Goal: Navigation & Orientation: Find specific page/section

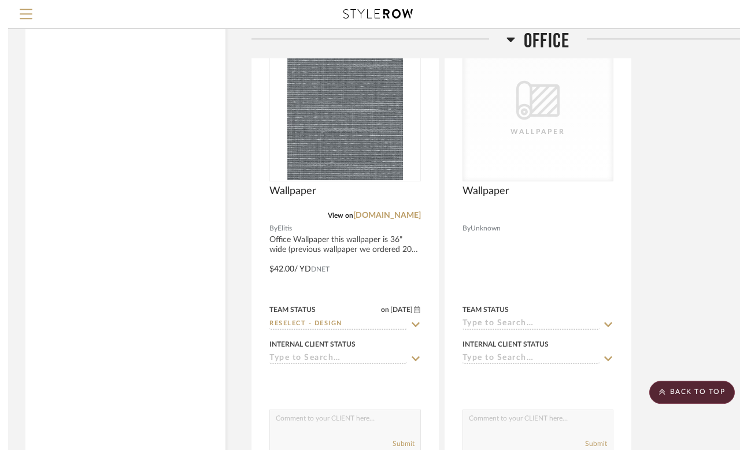
scroll to position [4137, 0]
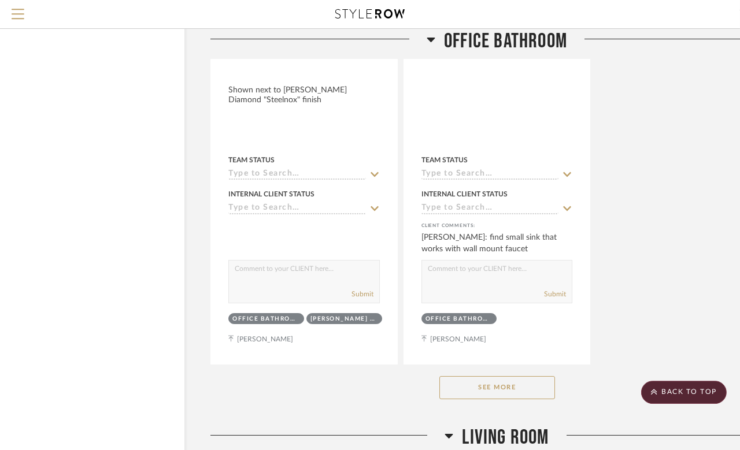
click at [538, 381] on button "See More" at bounding box center [497, 387] width 116 height 23
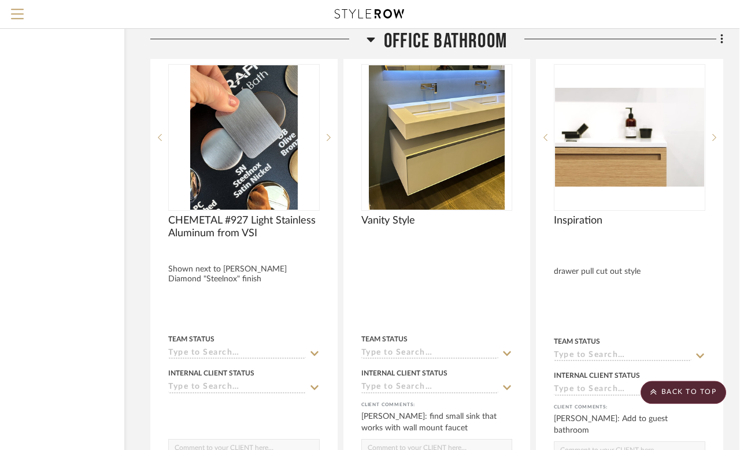
scroll to position [5705, 92]
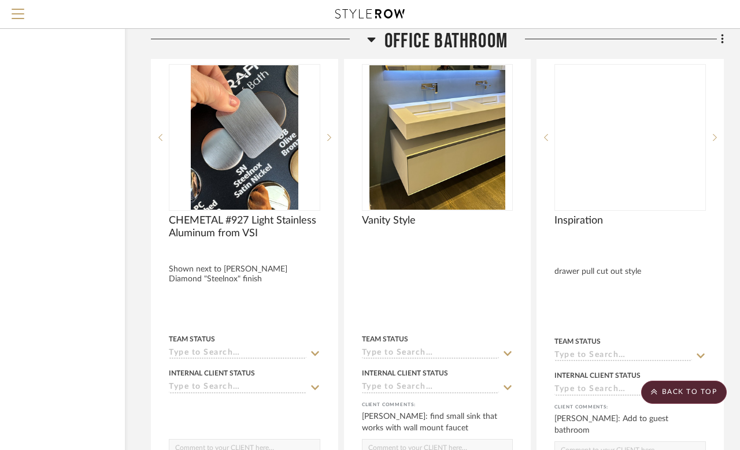
click at [689, 133] on sr-next-btn at bounding box center [714, 137] width 17 height 8
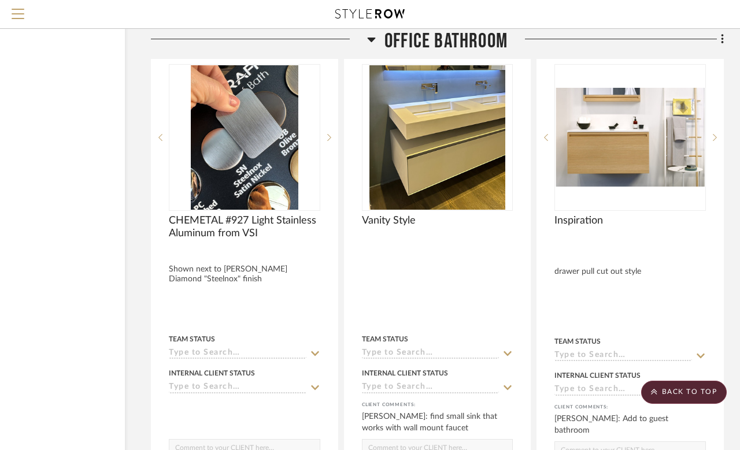
click at [689, 133] on sr-next-btn at bounding box center [714, 137] width 17 height 8
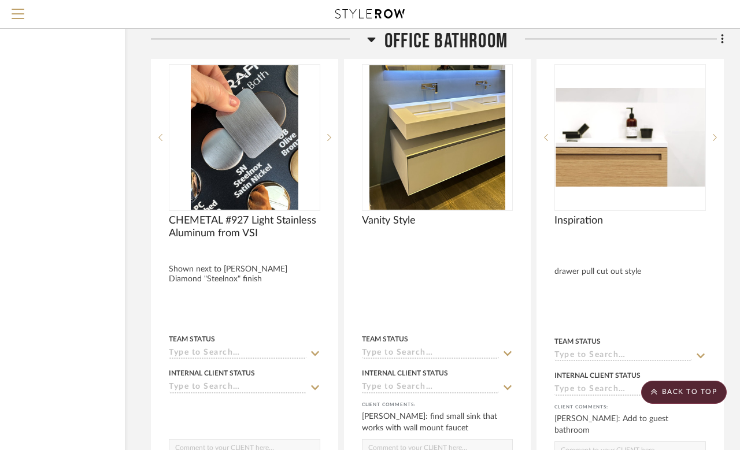
click at [689, 133] on sr-next-btn at bounding box center [714, 137] width 17 height 8
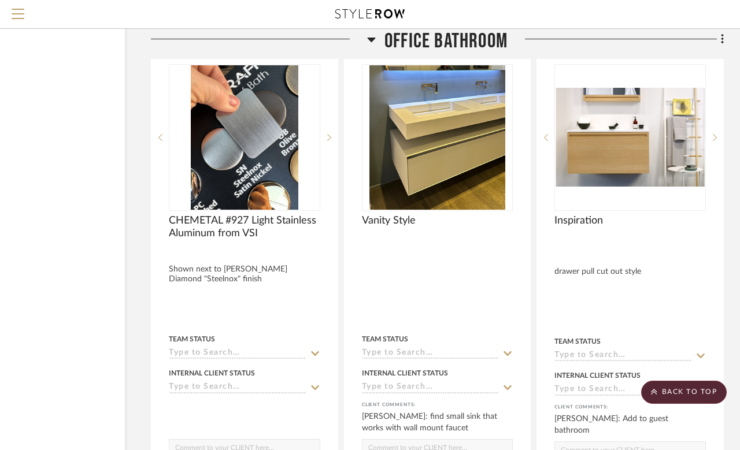
click at [654, 149] on img "1" at bounding box center [629, 137] width 149 height 99
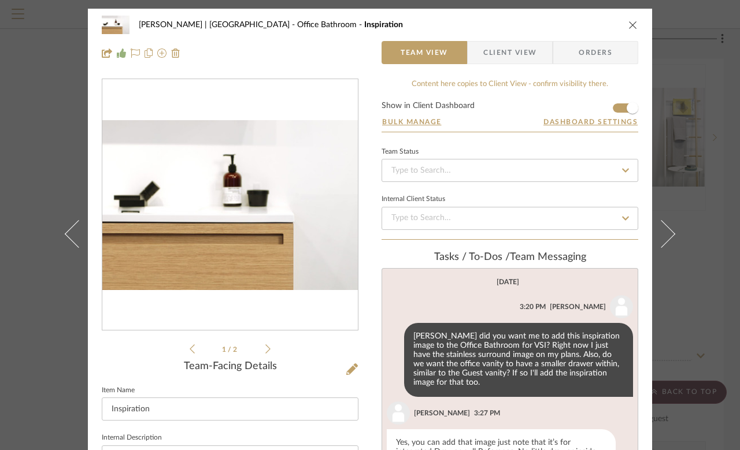
click at [302, 240] on img "0" at bounding box center [229, 205] width 255 height 170
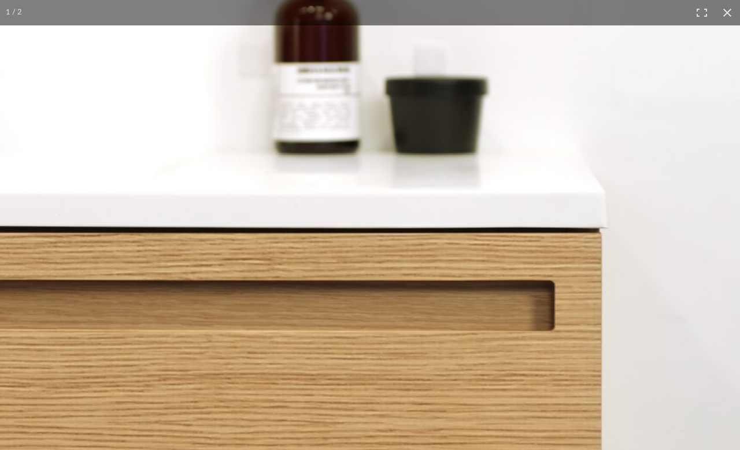
click at [486, 321] on img at bounding box center [306, 147] width 1190 height 793
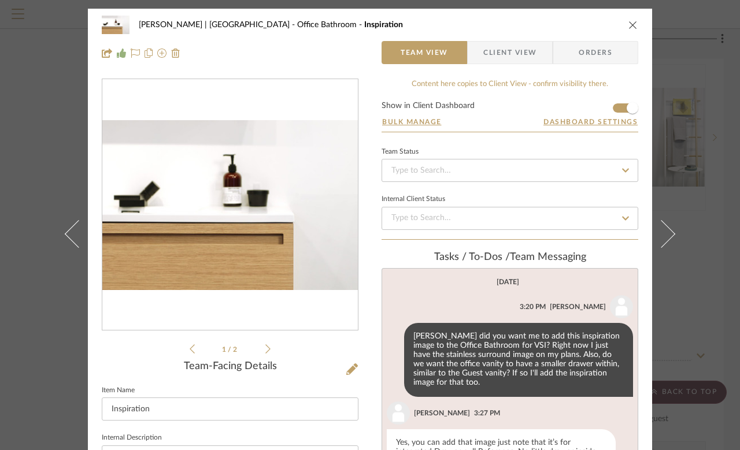
click at [630, 23] on icon "close" at bounding box center [632, 24] width 9 height 9
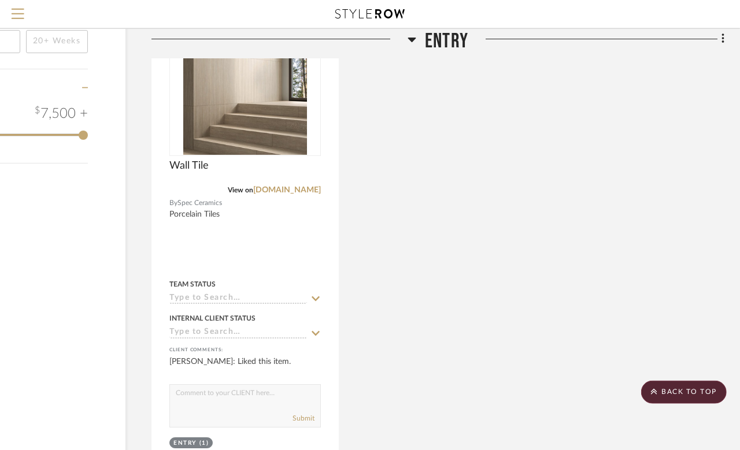
scroll to position [1803, 92]
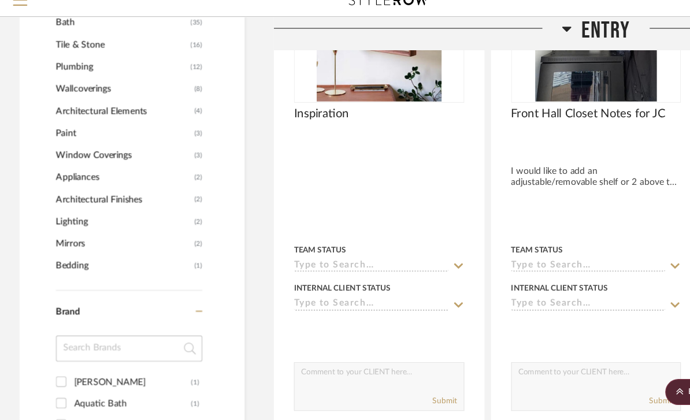
scroll to position [941, 0]
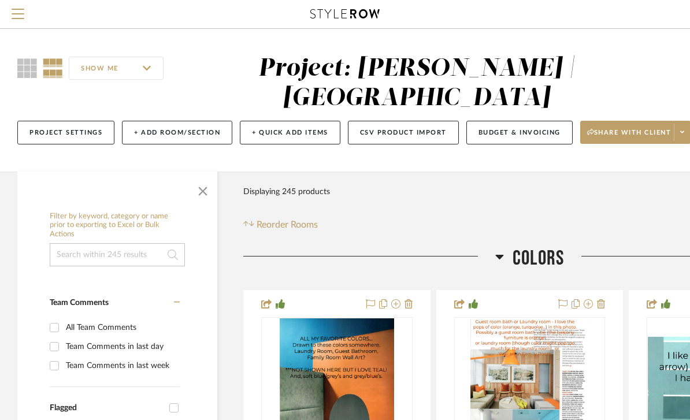
scroll to position [8, 0]
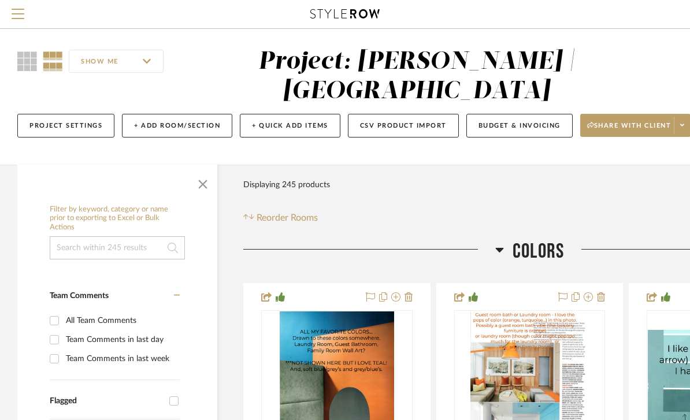
click at [495, 250] on icon at bounding box center [499, 250] width 9 height 14
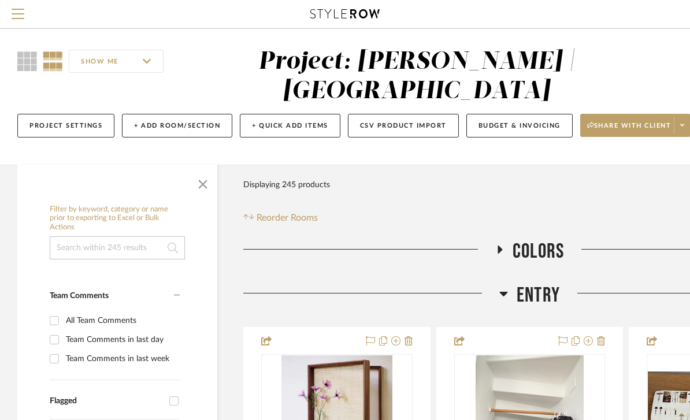
click at [492, 298] on div at bounding box center [371, 297] width 256 height 29
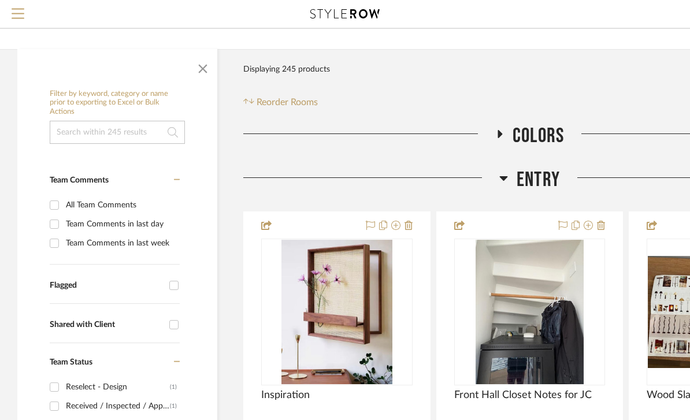
scroll to position [124, 0]
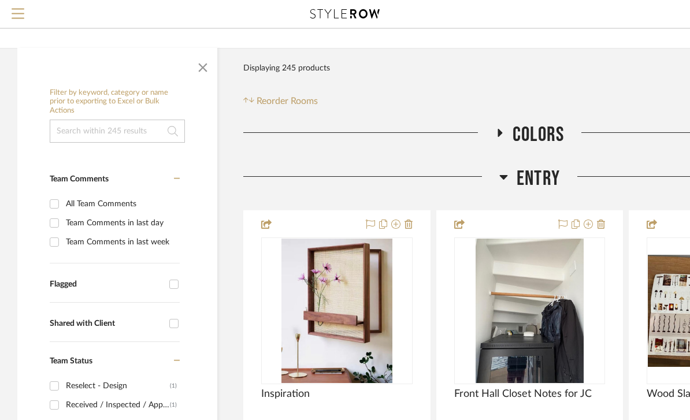
click at [496, 181] on div at bounding box center [371, 181] width 256 height 29
click at [499, 184] on icon at bounding box center [503, 177] width 9 height 14
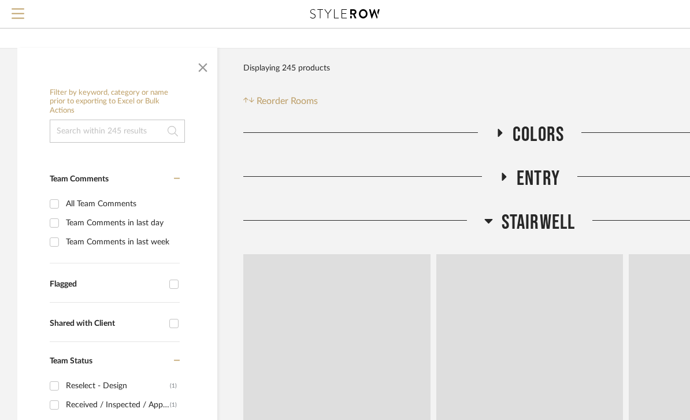
scroll to position [124, 0]
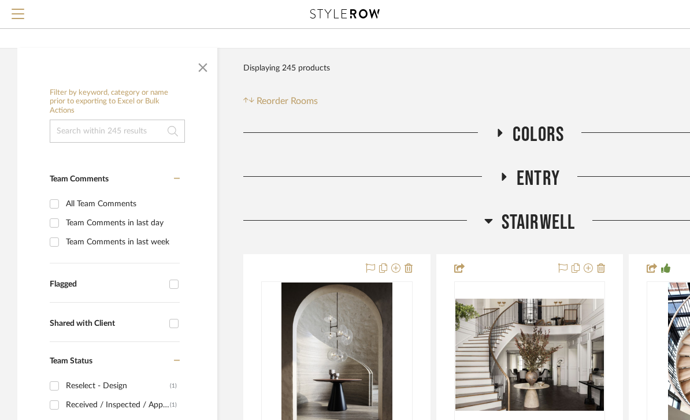
click at [495, 218] on h3 "Stairwell" at bounding box center [529, 222] width 91 height 25
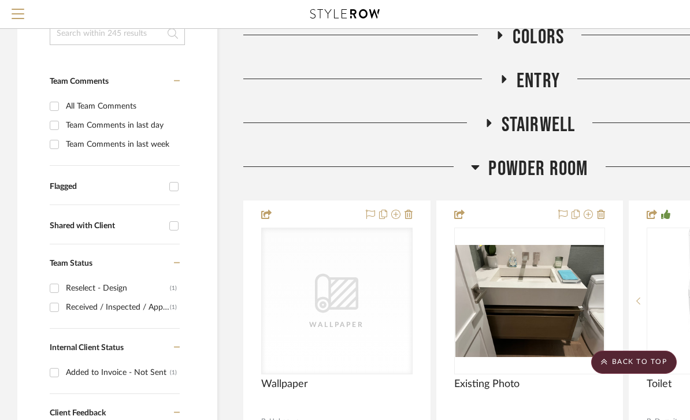
click at [487, 170] on h3 "Powder Room" at bounding box center [529, 169] width 117 height 25
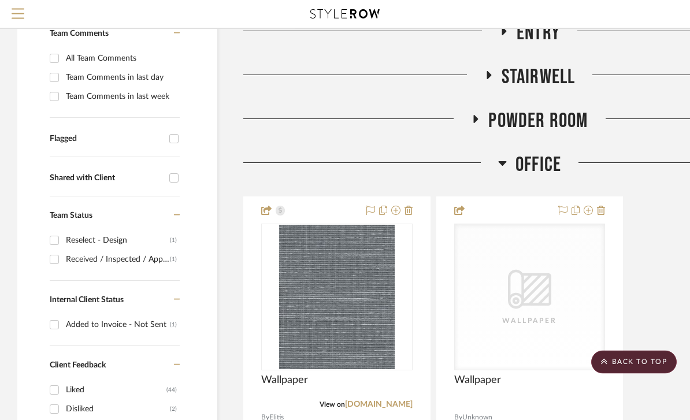
click at [507, 167] on h3 "Office" at bounding box center [529, 165] width 63 height 25
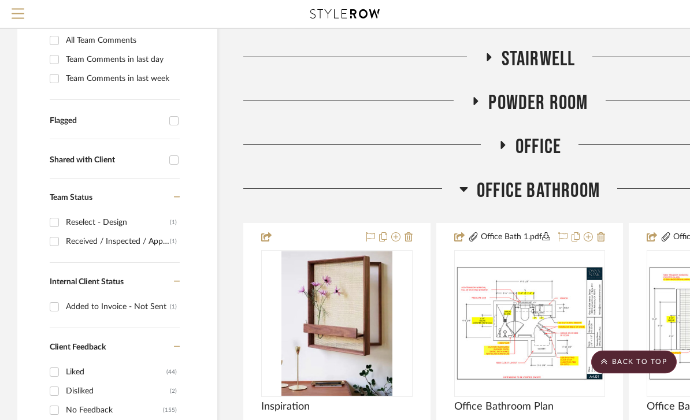
scroll to position [323, 0]
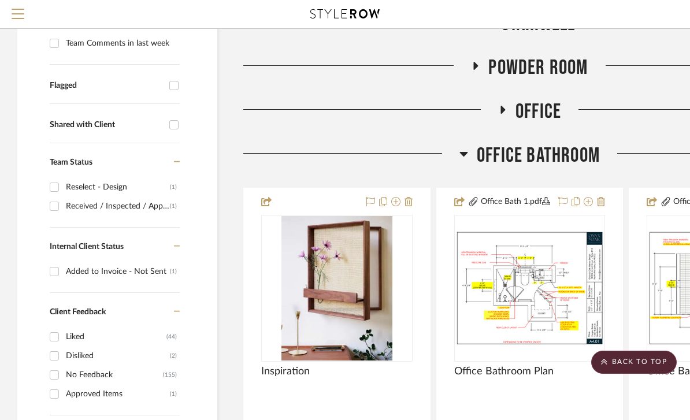
click at [470, 154] on h3 "Office Bathroom" at bounding box center [529, 155] width 140 height 25
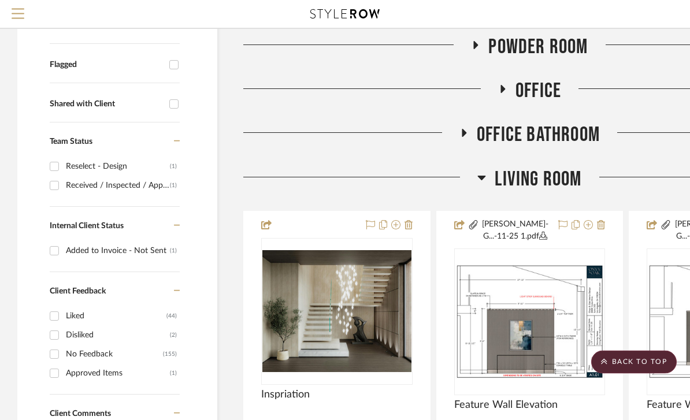
scroll to position [343, 0]
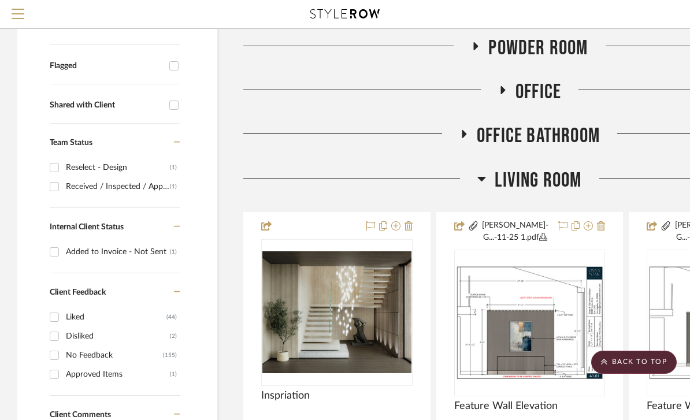
click at [485, 181] on icon at bounding box center [481, 179] width 9 height 14
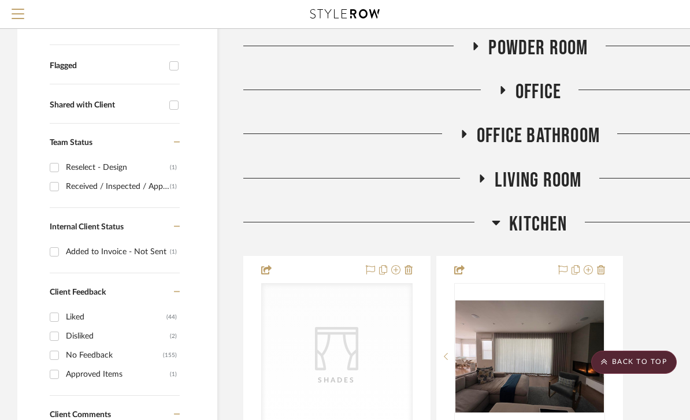
click at [496, 229] on icon at bounding box center [496, 223] width 9 height 14
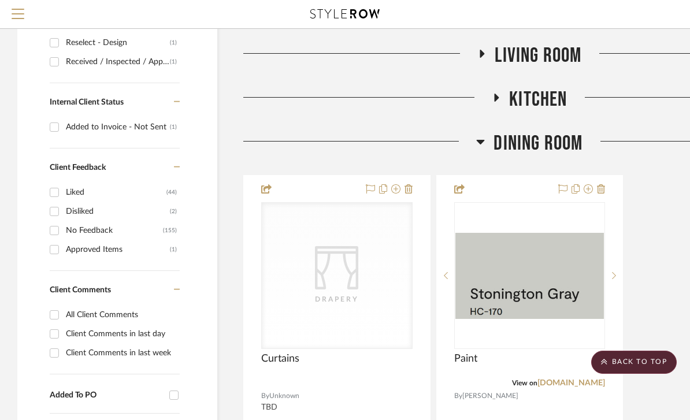
scroll to position [469, 0]
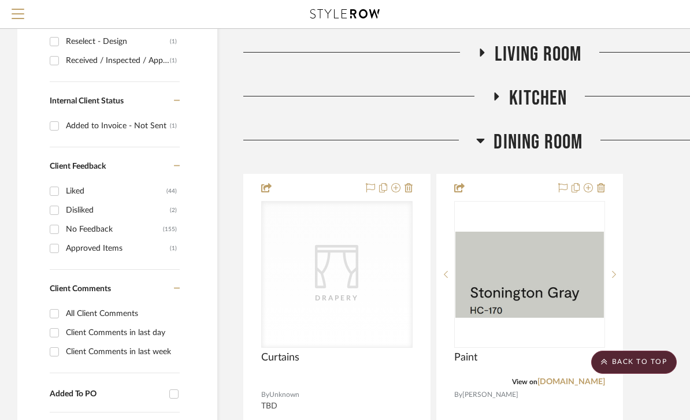
click at [481, 146] on icon at bounding box center [480, 140] width 9 height 14
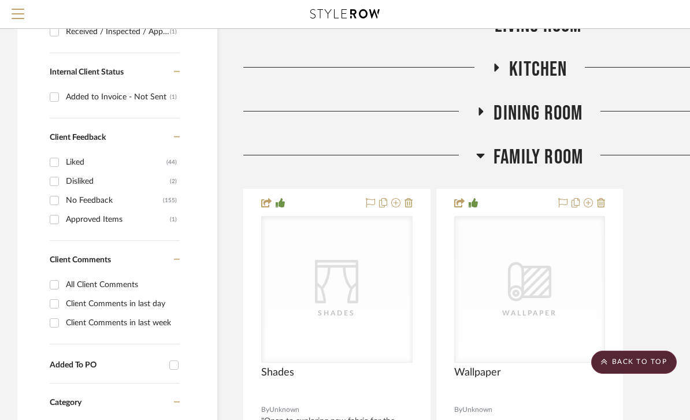
scroll to position [497, 0]
click at [484, 158] on icon at bounding box center [480, 156] width 9 height 14
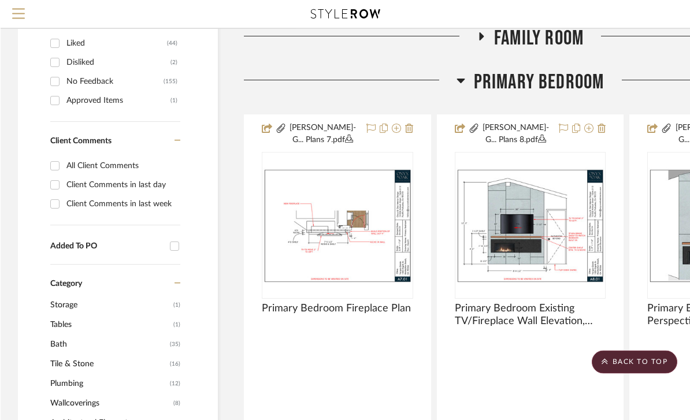
scroll to position [617, 0]
click at [465, 82] on h3 "Primary Bedroom" at bounding box center [530, 82] width 148 height 25
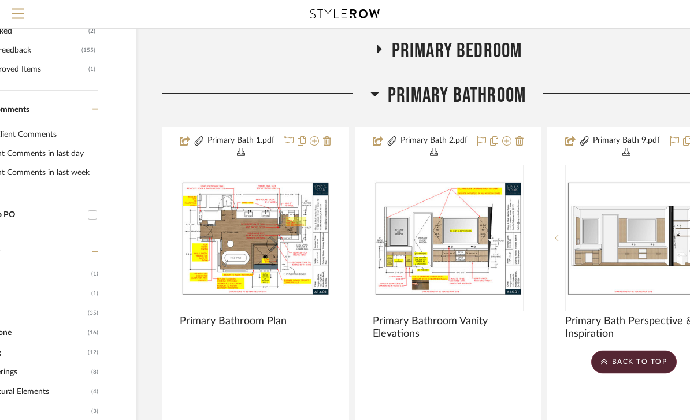
scroll to position [648, 81]
